Goal: Task Accomplishment & Management: Manage account settings

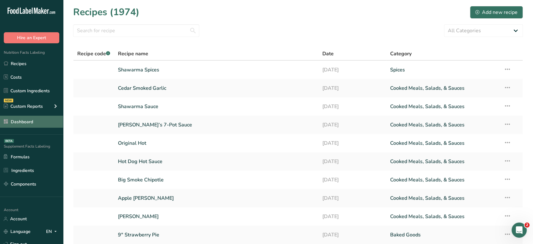
click at [39, 124] on link "Dashboard" at bounding box center [31, 122] width 63 height 12
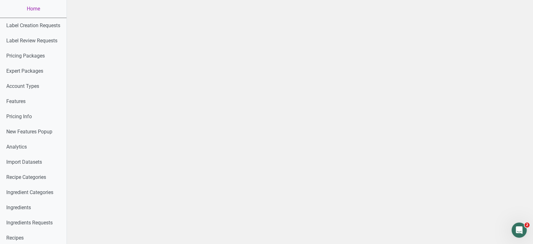
scroll to position [335, 0]
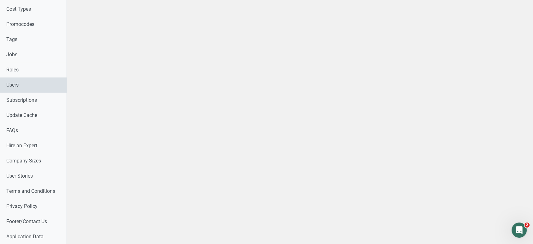
click at [28, 86] on link "Users" at bounding box center [33, 84] width 67 height 15
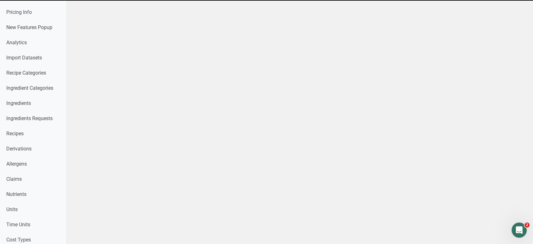
scroll to position [179, 0]
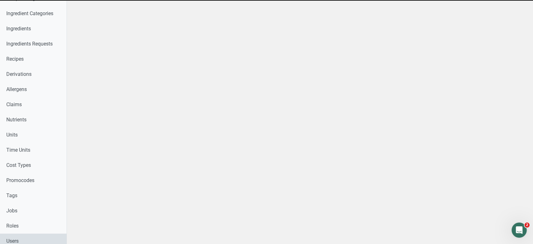
click at [40, 237] on link "Users" at bounding box center [33, 240] width 67 height 15
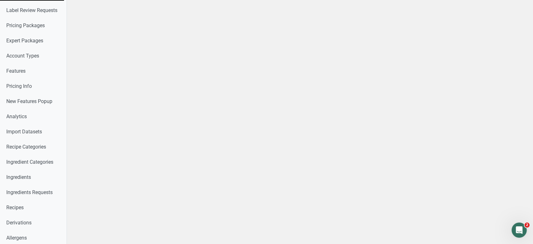
scroll to position [0, 0]
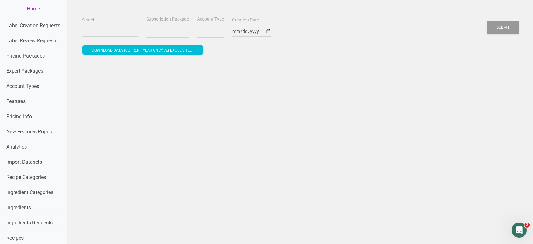
select select
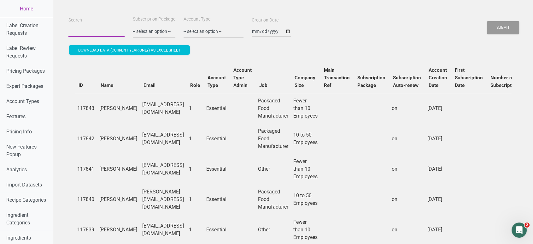
click at [89, 31] on input "Search" at bounding box center [96, 31] width 56 height 11
paste input "clare.grant@chardprep.co.uk"
click at [487, 21] on button "Submit" at bounding box center [503, 27] width 32 height 13
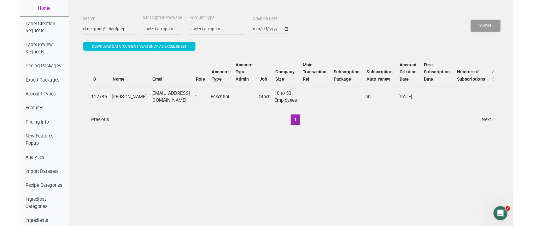
scroll to position [0, 0]
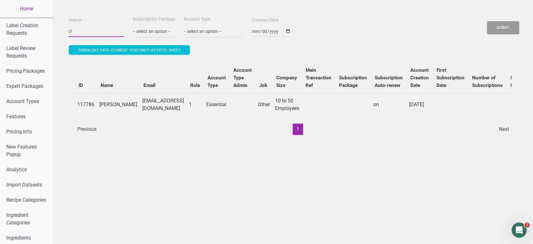
type input "c"
paste input "andy@widenaturals.com"
click at [487, 21] on button "Submit" at bounding box center [503, 27] width 32 height 13
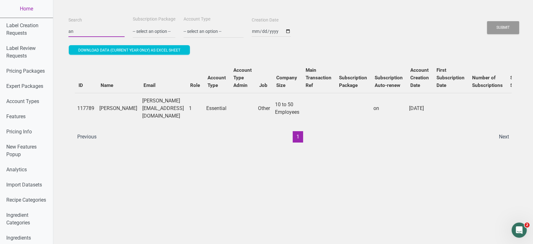
type input "a"
paste input "olga@ncbeverage.com"
click at [487, 21] on button "Submit" at bounding box center [503, 27] width 32 height 13
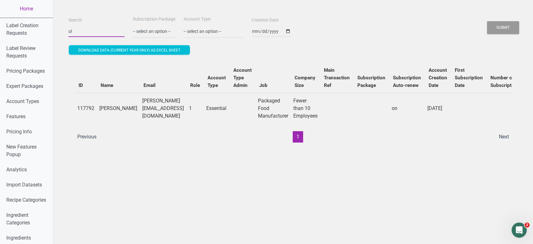
type input "o"
paste input "info@boxandbrand.com"
click at [487, 21] on button "Submit" at bounding box center [503, 27] width 32 height 13
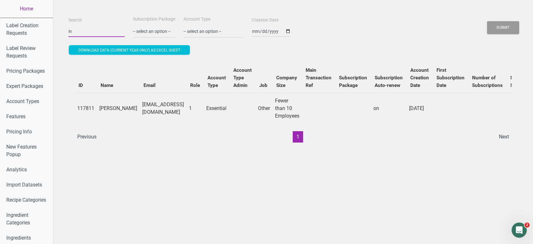
type input "i"
paste input "jana@globalfries.be"
click at [487, 21] on button "Submit" at bounding box center [503, 27] width 32 height 13
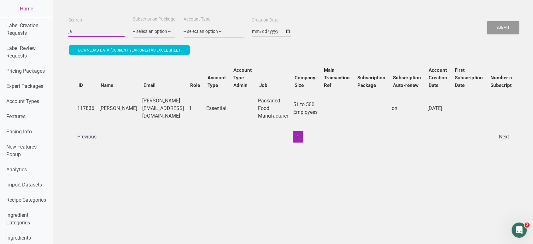
type input "j"
paste input "richard@crivelari.com"
type input "richard@crivelari.com"
click at [487, 21] on button "Submit" at bounding box center [503, 27] width 32 height 13
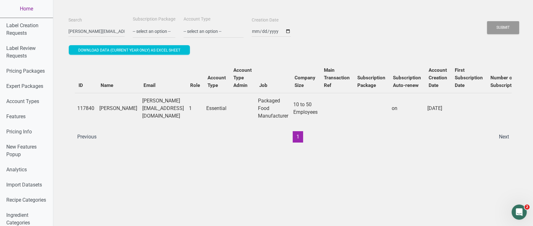
click at [30, 7] on link "Home" at bounding box center [26, 9] width 53 height 18
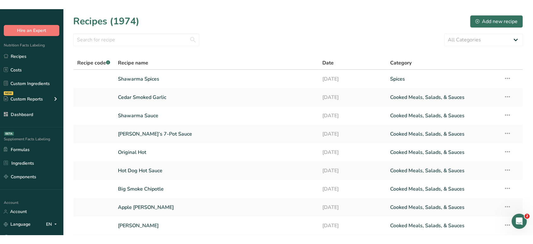
scroll to position [66, 0]
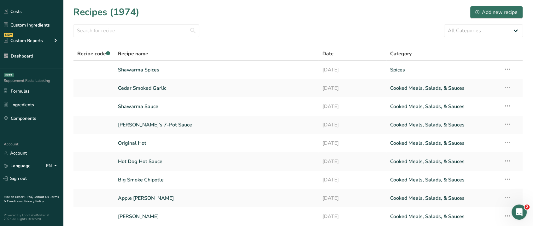
drag, startPoint x: 62, startPoint y: 144, endPoint x: 60, endPoint y: 234, distance: 90.3
click at [60, 234] on html ".a-20{fill:#fff;} Hire an Expert Nutrition Facts Labeling Recipes Costs Custom …" at bounding box center [266, 147] width 533 height 294
click at [25, 200] on link "Terms & Conditions ." at bounding box center [31, 198] width 55 height 9
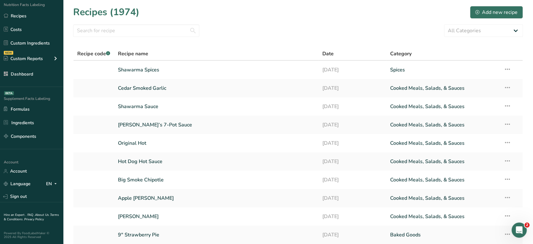
scroll to position [47, 0]
click at [235, 17] on div "Recipes (1974) Add new recipe" at bounding box center [298, 12] width 450 height 14
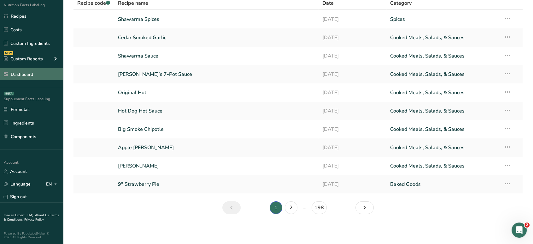
click at [35, 76] on link "Dashboard" at bounding box center [31, 74] width 63 height 12
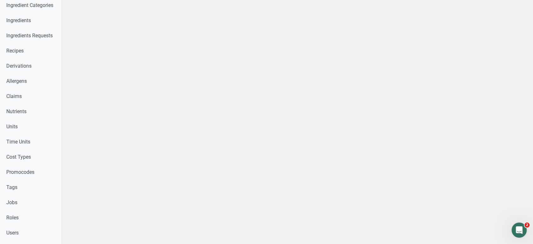
scroll to position [181, 0]
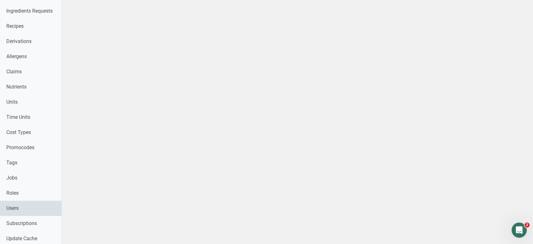
click at [44, 211] on link "Users" at bounding box center [31, 207] width 62 height 15
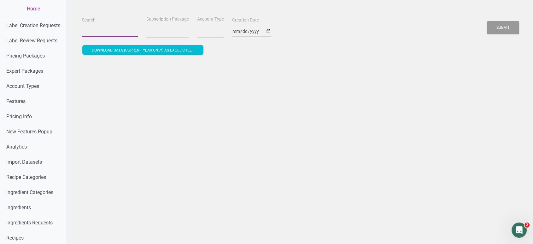
click at [119, 28] on input "Search" at bounding box center [110, 31] width 56 height 11
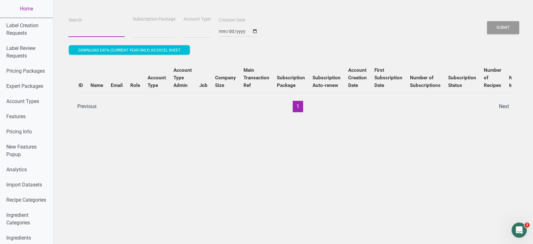
select select
type input "a"
select select
type input "ac"
select select
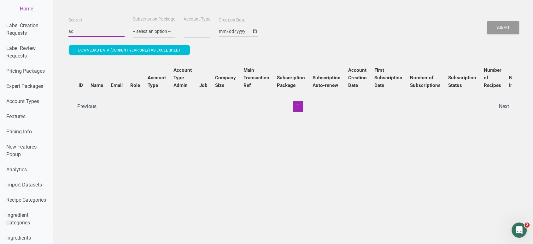
type input "acr"
select select
type input "acro"
select select
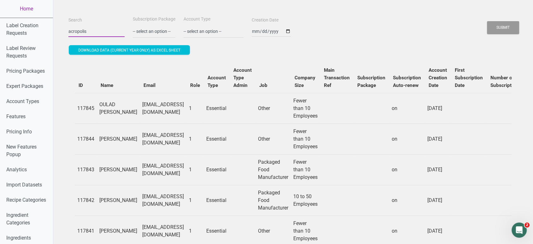
click at [487, 21] on button "Submit" at bounding box center [503, 27] width 32 height 13
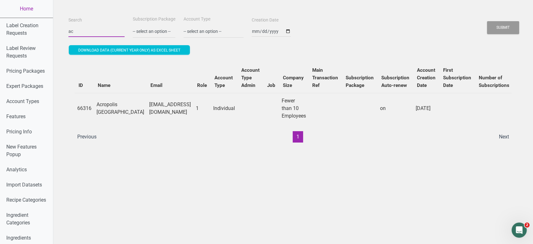
type input "a"
paste input "Mike Mikula <mike@acropolistaverna.com>"
click at [487, 21] on button "Submit" at bounding box center [503, 27] width 32 height 13
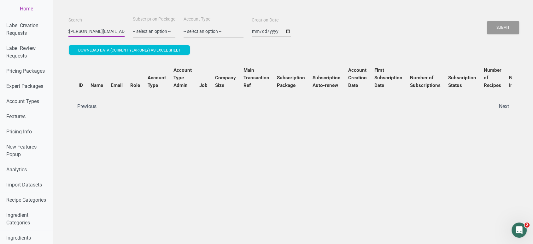
scroll to position [0, 34]
type input "Mike Mikula <mike@acropolistaverna.com"
click at [487, 21] on button "Submit" at bounding box center [503, 27] width 32 height 13
click at [24, 10] on link "Home" at bounding box center [26, 9] width 53 height 18
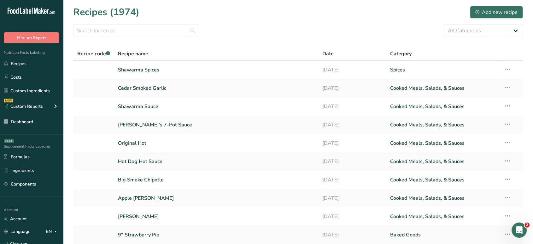
click at [174, 9] on div "Recipes (1974) Add new recipe" at bounding box center [298, 12] width 450 height 14
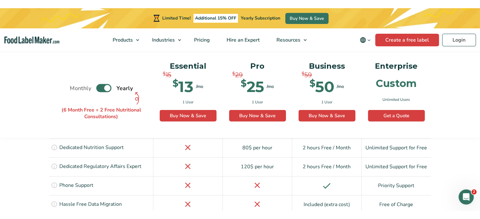
scroll to position [1332, 0]
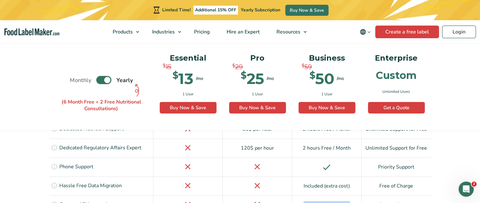
drag, startPoint x: 302, startPoint y: 156, endPoint x: 350, endPoint y: 156, distance: 48.0
click at [350, 195] on div "Included (extra cost)" at bounding box center [326, 204] width 69 height 19
drag, startPoint x: 379, startPoint y: 155, endPoint x: 415, endPoint y: 160, distance: 37.1
click at [415, 195] on div "Free of Charge" at bounding box center [396, 204] width 69 height 19
drag, startPoint x: 303, startPoint y: 176, endPoint x: 349, endPoint y: 177, distance: 45.8
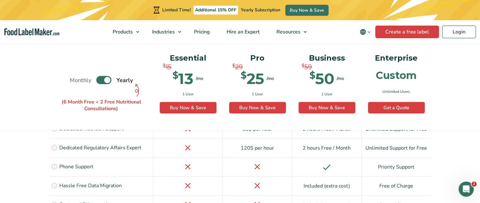
drag, startPoint x: 302, startPoint y: 137, endPoint x: 357, endPoint y: 139, distance: 55.3
click at [357, 176] on div "Included (extra cost)" at bounding box center [326, 185] width 69 height 19
drag, startPoint x: 301, startPoint y: 136, endPoint x: 311, endPoint y: 138, distance: 9.3
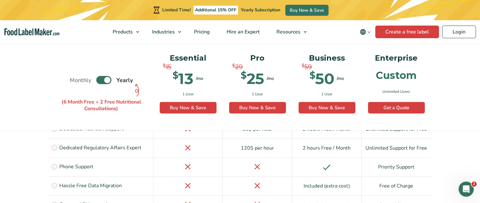
click at [311, 176] on div "Included (extra cost)" at bounding box center [326, 185] width 69 height 19
click at [315, 195] on div "Included (extra cost)" at bounding box center [326, 204] width 69 height 19
